Goal: Task Accomplishment & Management: Manage account settings

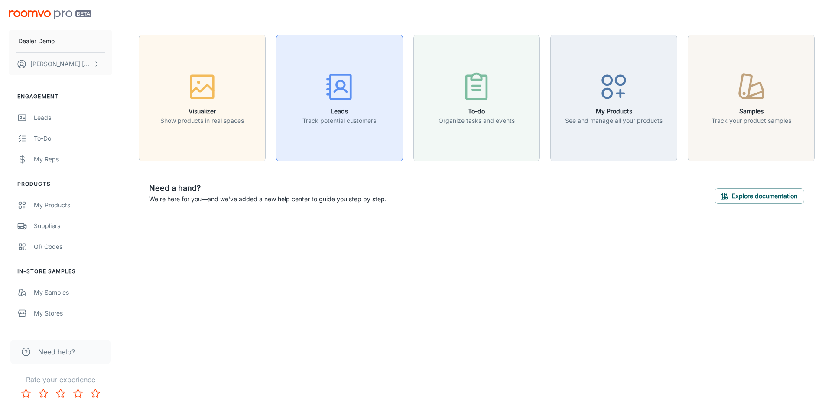
click at [372, 62] on button "Leads Track potential customers" at bounding box center [339, 98] width 127 height 127
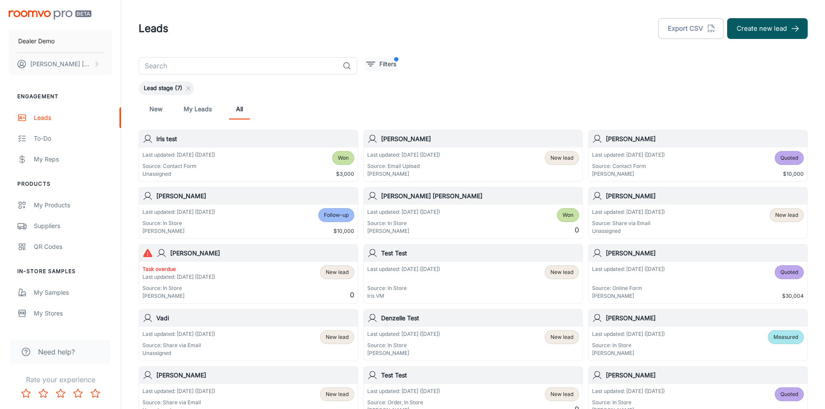
click at [381, 62] on p "Filters" at bounding box center [388, 64] width 17 height 10
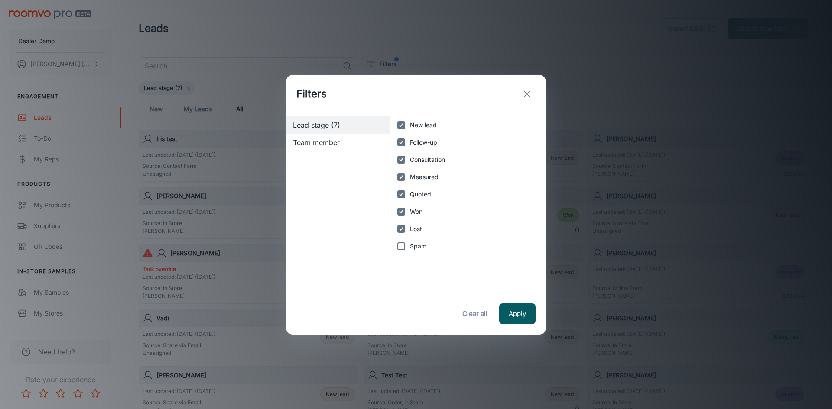
click at [523, 94] on icon "exit" at bounding box center [527, 94] width 10 height 10
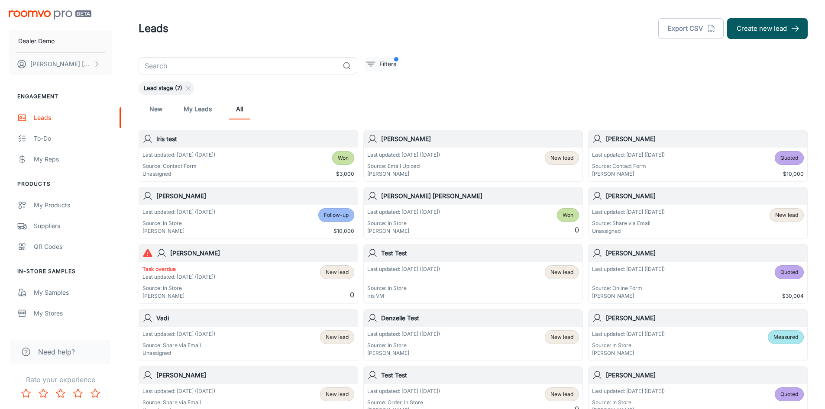
click at [380, 60] on p "Filters" at bounding box center [388, 64] width 17 height 10
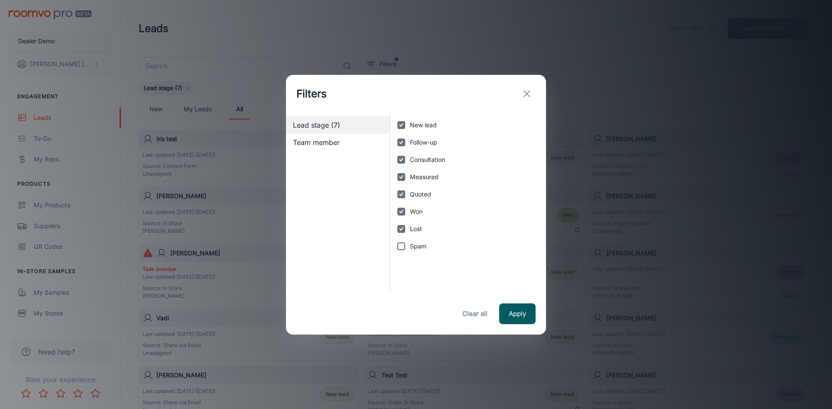
click at [528, 94] on icon "exit" at bounding box center [527, 94] width 10 height 10
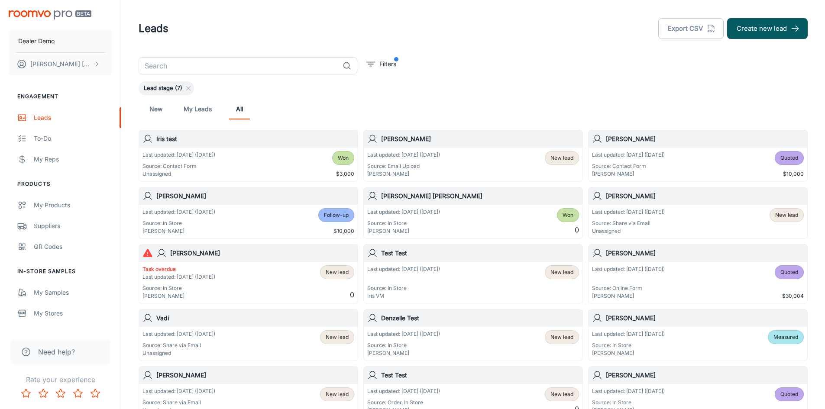
click at [408, 136] on h6 "[PERSON_NAME]" at bounding box center [480, 139] width 198 height 10
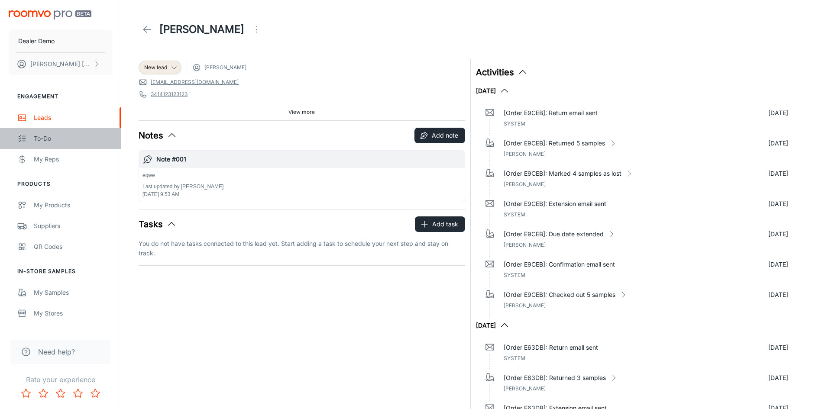
click at [61, 140] on div "To-do" at bounding box center [73, 139] width 78 height 10
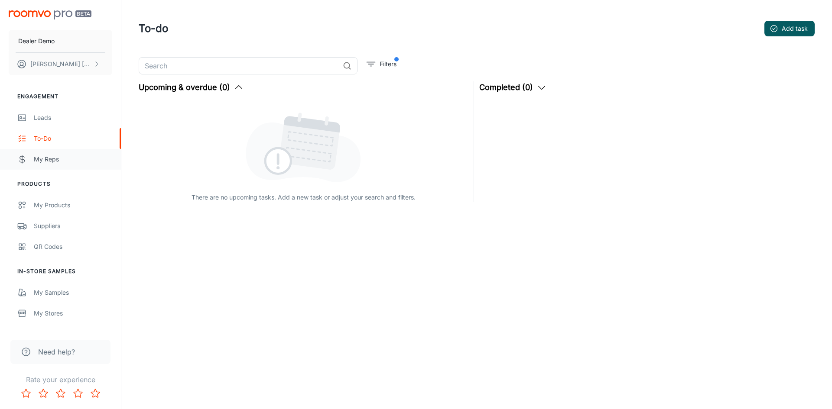
click at [64, 162] on div "My Reps" at bounding box center [73, 160] width 78 height 10
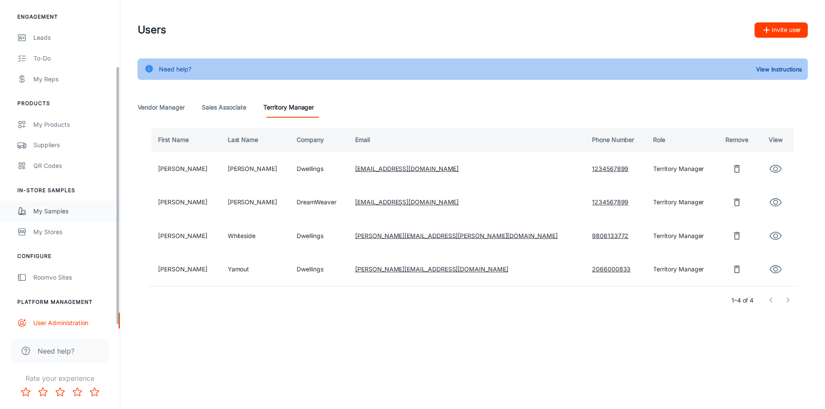
scroll to position [86, 0]
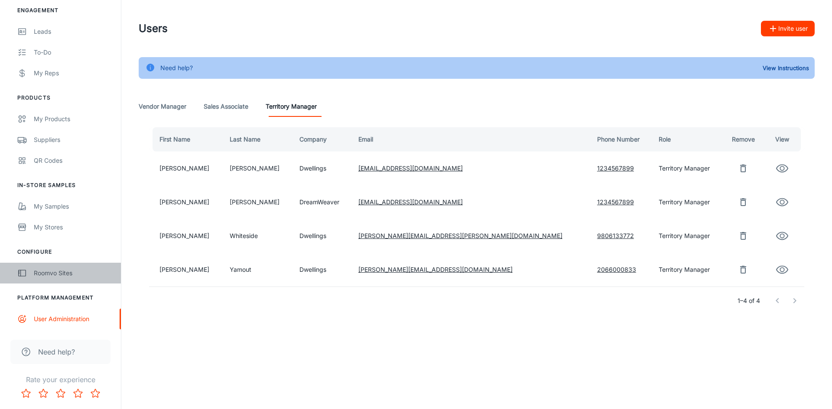
click at [68, 271] on div "Roomvo Sites" at bounding box center [73, 274] width 78 height 10
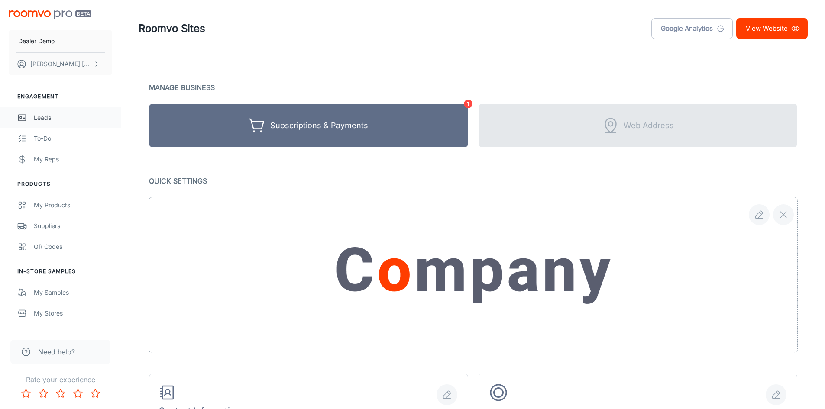
click at [67, 122] on div "Leads" at bounding box center [73, 118] width 78 height 10
